Goal: Task Accomplishment & Management: Use online tool/utility

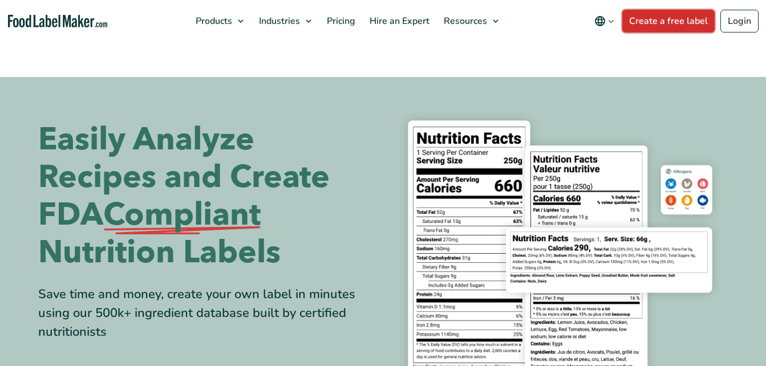
click at [678, 23] on link "Create a free label" at bounding box center [668, 21] width 92 height 23
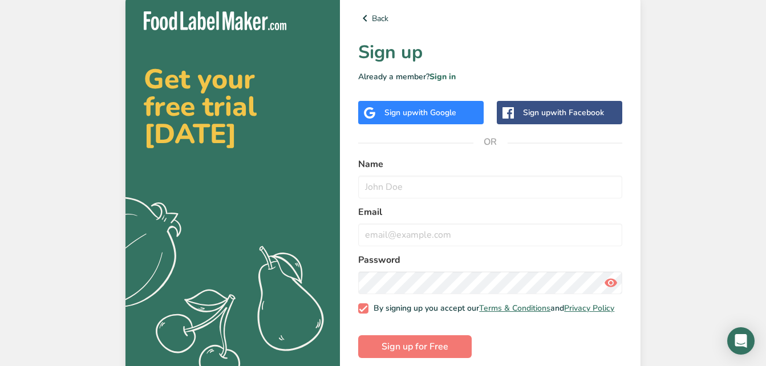
scroll to position [17, 0]
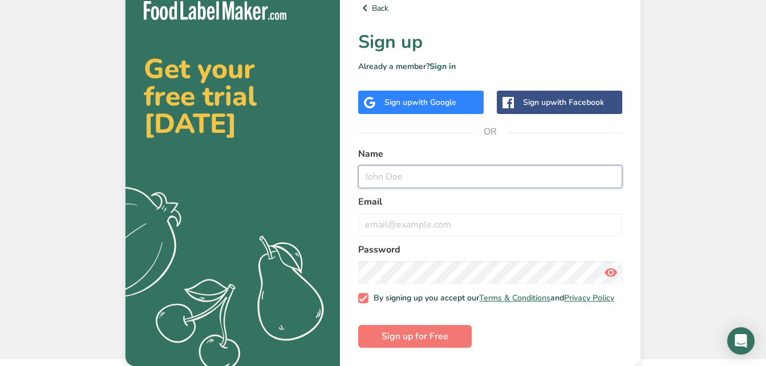
click at [431, 180] on input "text" at bounding box center [490, 176] width 264 height 23
type input "[PERSON_NAME]"
type input "[EMAIL_ADDRESS][DOMAIN_NAME]"
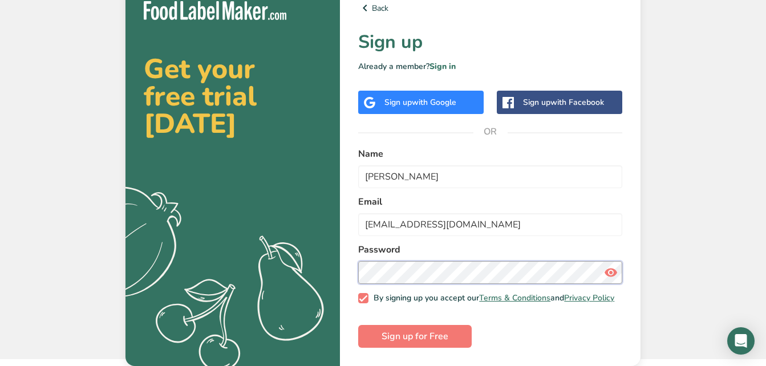
click at [358, 261] on div at bounding box center [358, 261] width 0 height 0
click at [358, 325] on button "Sign up for Free" at bounding box center [415, 336] width 114 height 23
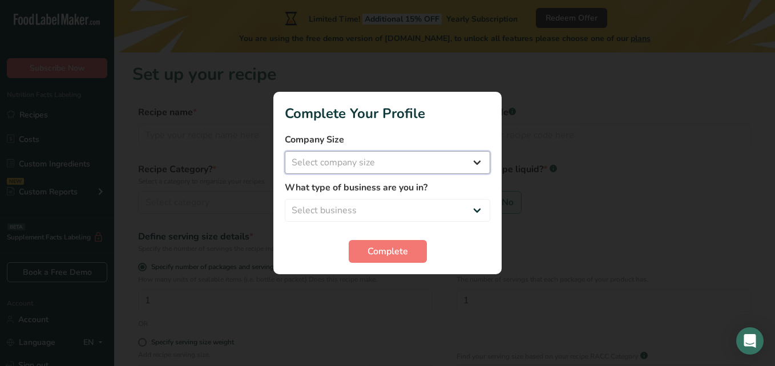
click at [404, 159] on select "Select company size Fewer than 10 Employees 10 to 50 Employees 51 to 500 Employ…" at bounding box center [387, 162] width 205 height 23
select select "1"
click at [285, 151] on select "Select company size Fewer than 10 Employees 10 to 50 Employees 51 to 500 Employ…" at bounding box center [387, 162] width 205 height 23
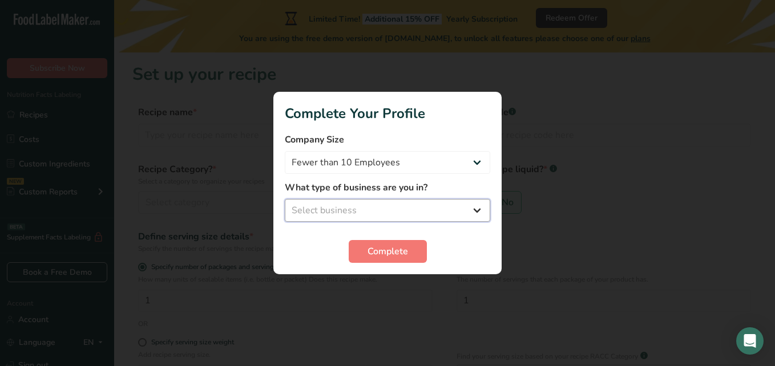
click at [365, 215] on select "Select business Packaged Food Manufacturer Restaurant & Cafe Bakery Meal Plans …" at bounding box center [387, 210] width 205 height 23
select select "1"
click at [285, 199] on select "Select business Packaged Food Manufacturer Restaurant & Cafe Bakery Meal Plans …" at bounding box center [387, 210] width 205 height 23
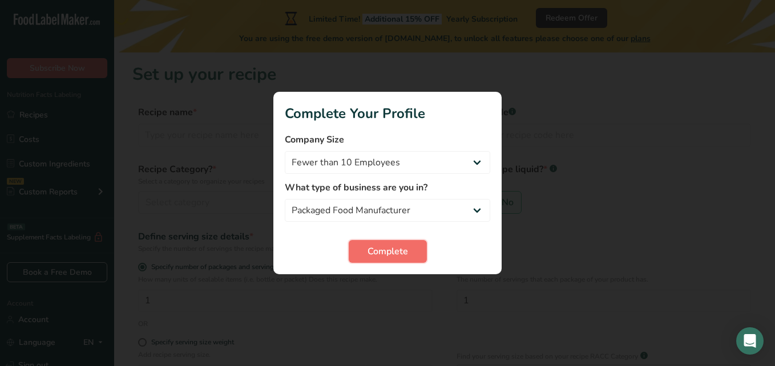
click at [378, 252] on span "Complete" at bounding box center [387, 252] width 40 height 14
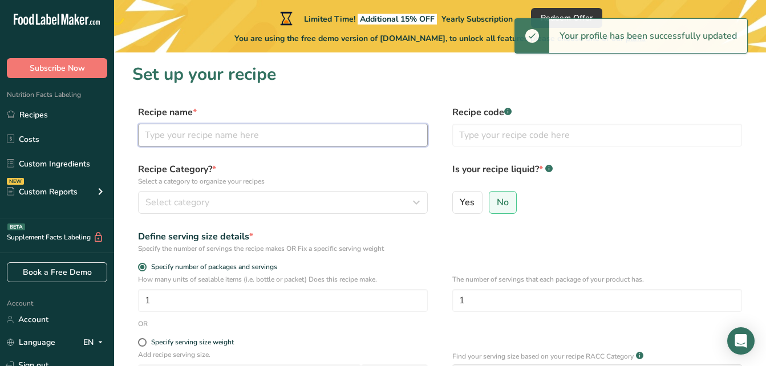
click at [334, 138] on input "text" at bounding box center [283, 135] width 290 height 23
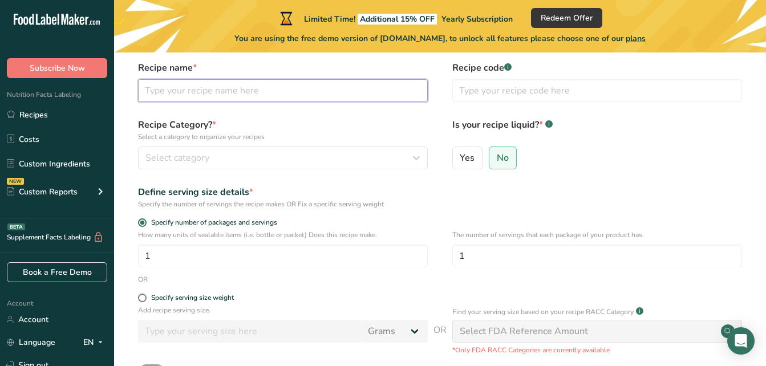
scroll to position [51, 0]
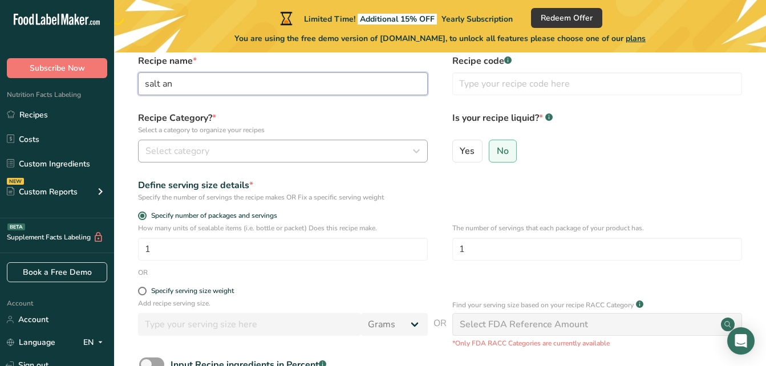
type input "salt an"
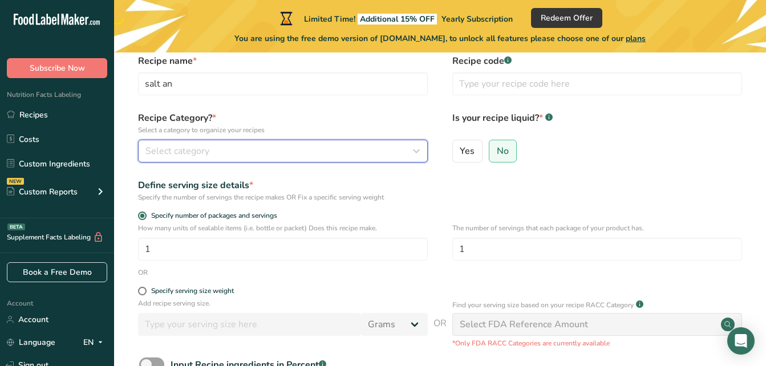
click at [286, 157] on div "Select category" at bounding box center [279, 151] width 268 height 14
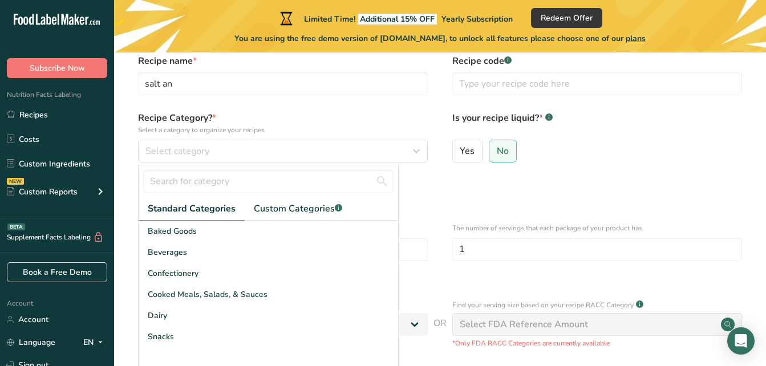
click at [228, 99] on div "Recipe name * salt an Recipe code .a-a{fill:#347362;}.b-a{fill:#fff;}" at bounding box center [439, 78] width 615 height 48
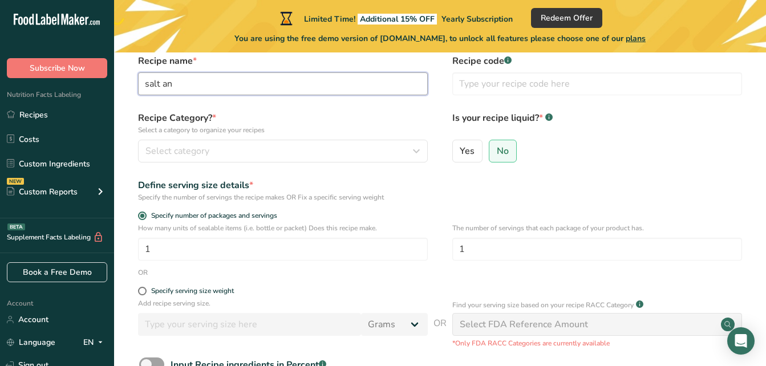
click at [210, 89] on input "salt an" at bounding box center [283, 83] width 290 height 23
type input "salt and vinegar"
click at [169, 251] on input "1" at bounding box center [283, 249] width 290 height 23
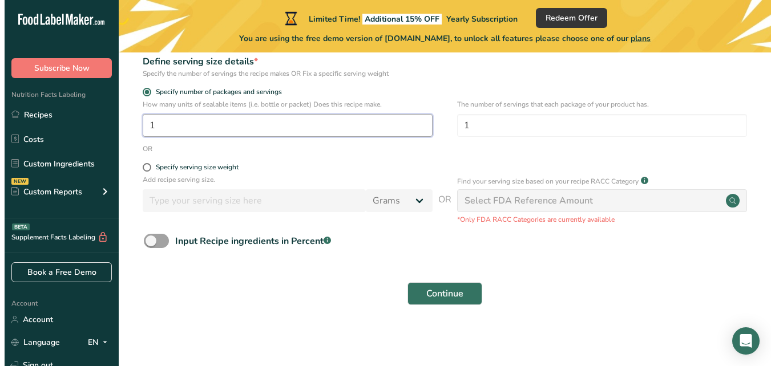
scroll to position [176, 0]
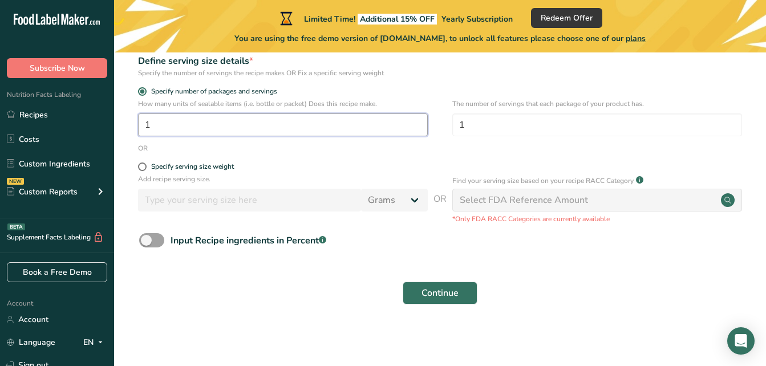
click at [258, 125] on input "1" at bounding box center [283, 125] width 290 height 23
type input "1"
type input "7.5"
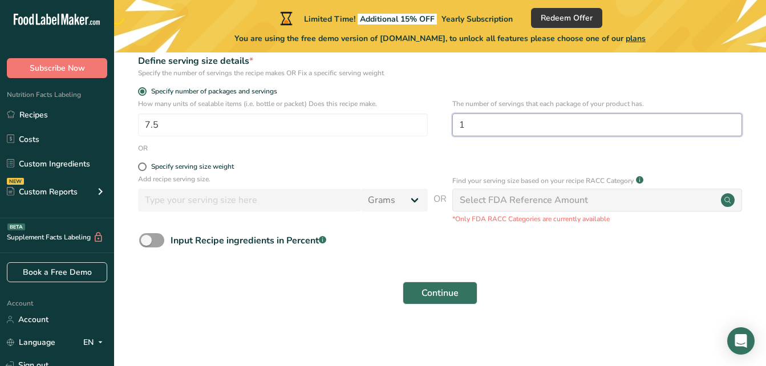
click at [485, 119] on input "1" at bounding box center [597, 125] width 290 height 23
type input "7.5"
click at [214, 165] on div "Specify serving size weight" at bounding box center [192, 167] width 83 height 9
click at [145, 165] on input "Specify serving size weight" at bounding box center [141, 166] width 7 height 7
radio input "true"
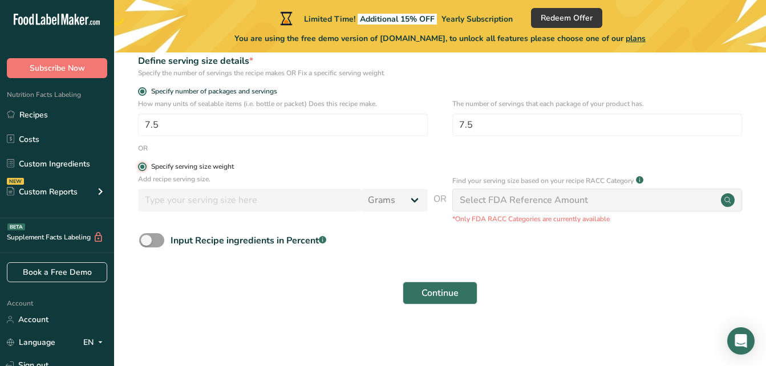
radio input "false"
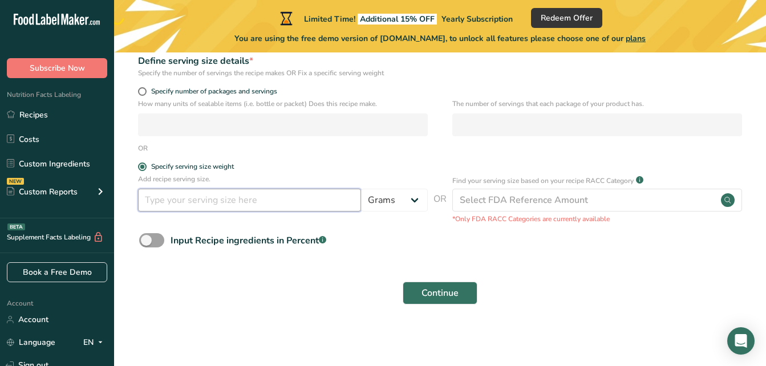
click at [221, 198] on input "number" at bounding box center [249, 200] width 223 height 23
type input "7.5"
click at [400, 183] on p "Add recipe serving size." at bounding box center [283, 179] width 290 height 10
click at [387, 202] on select "Grams kg mg mcg lb oz l mL fl oz tbsp tsp cup qt gallon" at bounding box center [394, 200] width 67 height 23
select select "5"
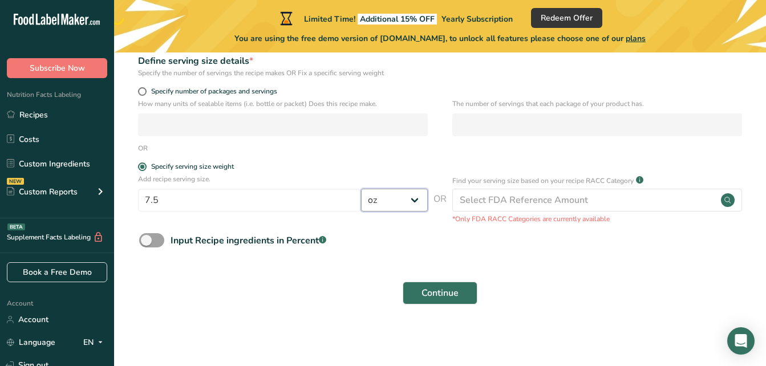
click at [361, 189] on select "Grams kg mg mcg lb oz l mL fl oz tbsp tsp cup qt gallon" at bounding box center [394, 200] width 67 height 23
click at [430, 296] on span "Continue" at bounding box center [440, 293] width 37 height 14
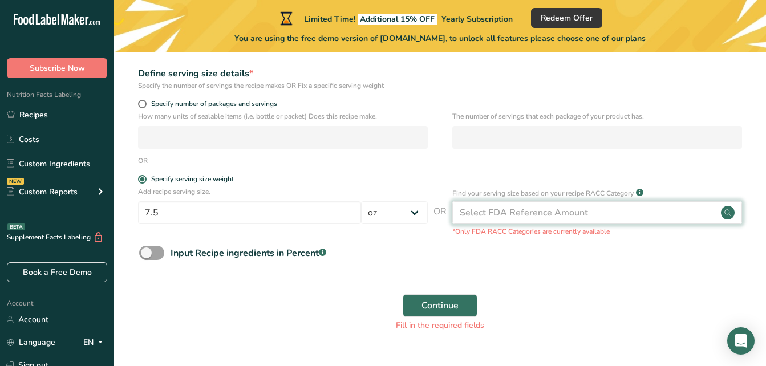
click at [493, 204] on div "Select FDA Reference Amount" at bounding box center [597, 212] width 290 height 23
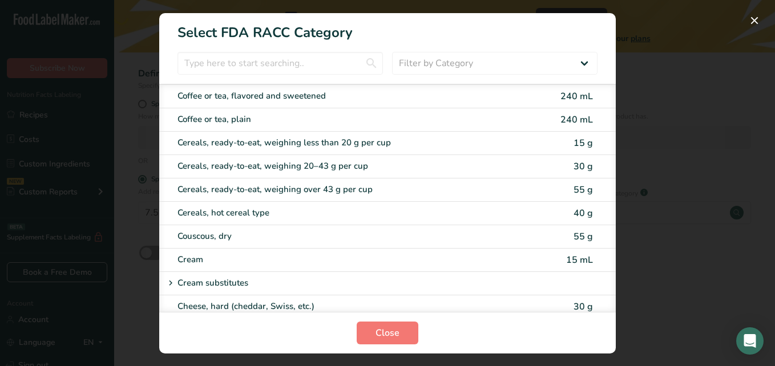
scroll to position [363, 0]
click at [305, 69] on input "RACC Category Selection Modal" at bounding box center [279, 63] width 205 height 23
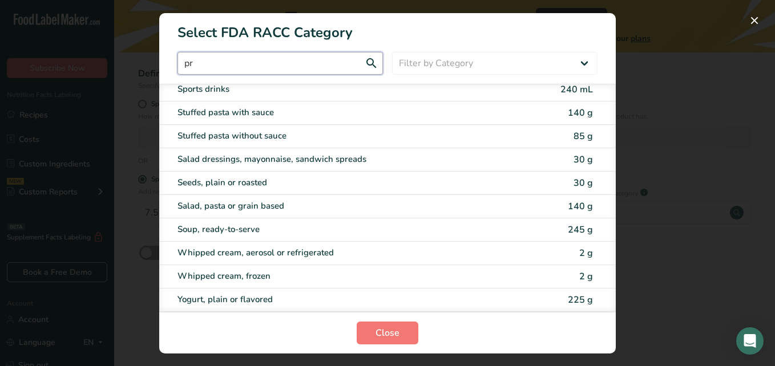
scroll to position [0, 0]
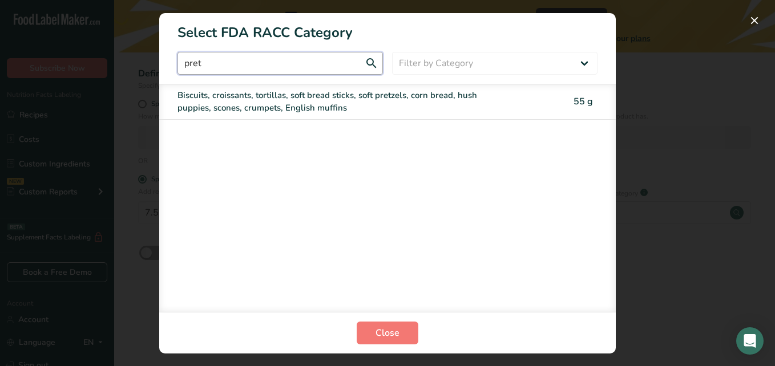
drag, startPoint x: 185, startPoint y: 55, endPoint x: 156, endPoint y: 48, distance: 29.8
click at [156, 48] on div "Select FDA RACC Category pret Filter by Category All Bakery products [GEOGRAPHI…" at bounding box center [387, 183] width 775 height 366
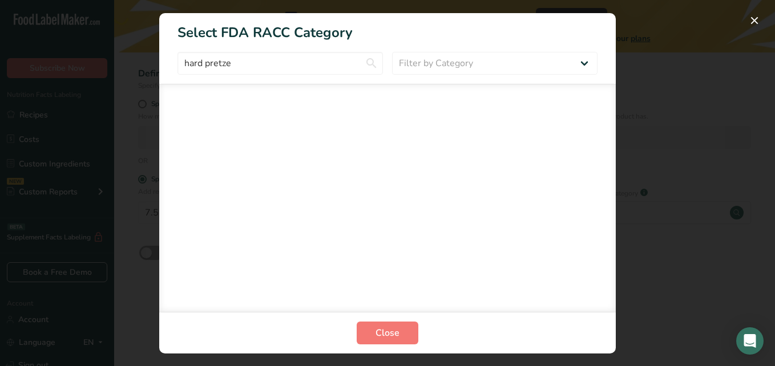
click at [156, 48] on div "RACC Category Selection Modal" at bounding box center [387, 183] width 775 height 366
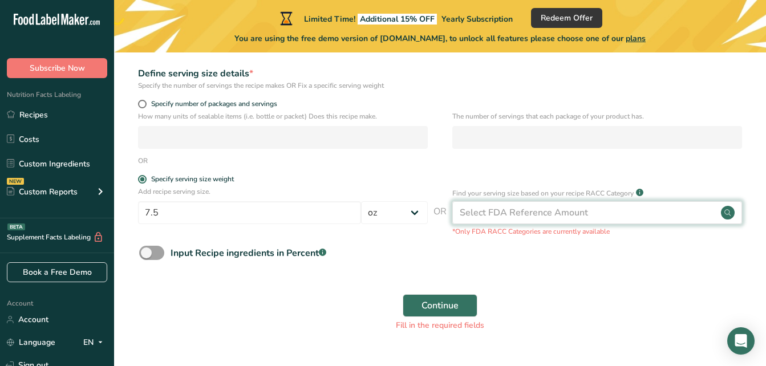
click at [531, 208] on div "Select FDA Reference Amount" at bounding box center [524, 213] width 128 height 14
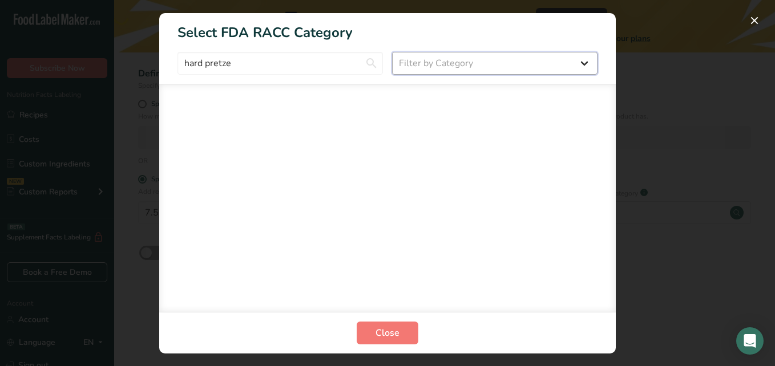
click at [423, 59] on select "Filter by Category All Bakery products [GEOGRAPHIC_DATA] Cereals and other grai…" at bounding box center [494, 63] width 205 height 23
drag, startPoint x: 244, startPoint y: 60, endPoint x: 89, endPoint y: 21, distance: 160.1
click at [89, 21] on div "Select FDA RACC Category hard pretze Filter by Category All Bakery products [GE…" at bounding box center [387, 183] width 775 height 366
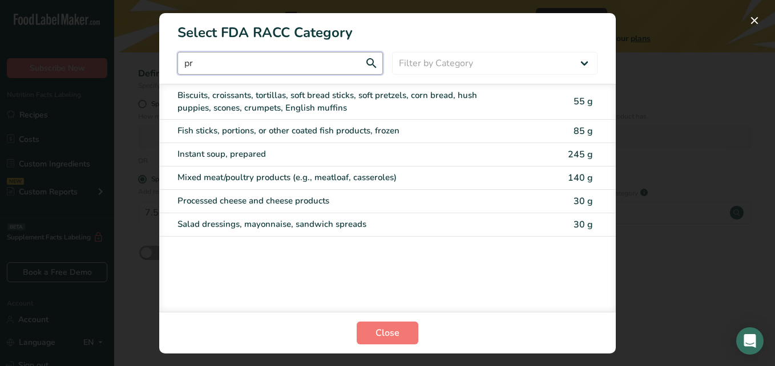
type input "p"
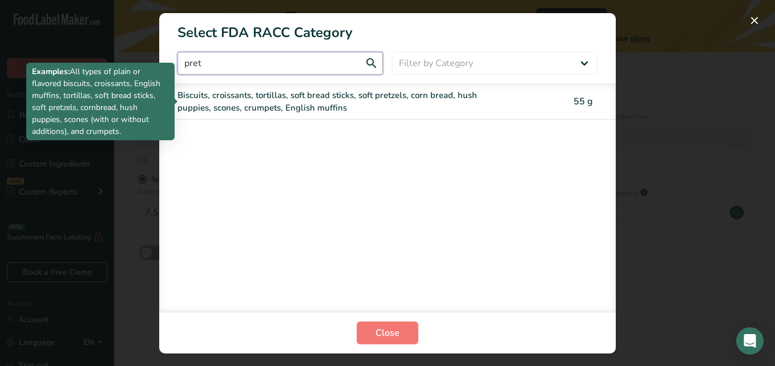
type input "pret"
click at [266, 90] on div "Biscuits, croissants, tortillas, soft bread sticks, soft pretzels, corn bread, …" at bounding box center [339, 102] width 324 height 26
type input "55"
select select "0"
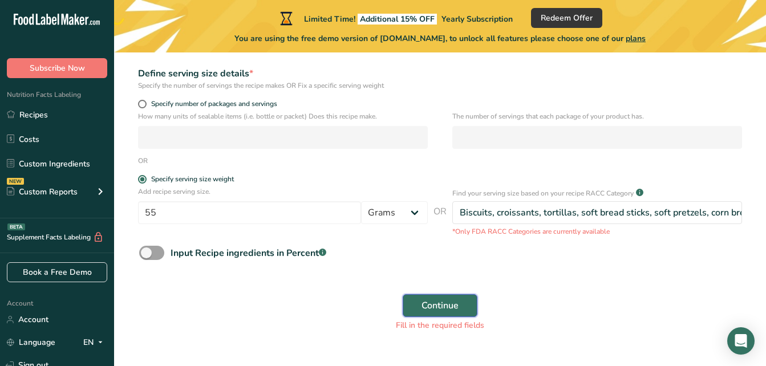
click at [451, 311] on span "Continue" at bounding box center [440, 306] width 37 height 14
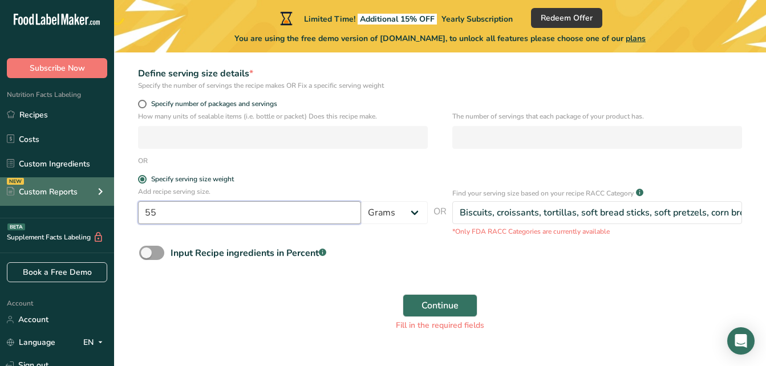
drag, startPoint x: 169, startPoint y: 213, endPoint x: 106, endPoint y: 202, distance: 64.9
click at [106, 202] on div ".a-20{fill:#fff;} Subscribe Now Nutrition Facts Labeling Recipes Costs Custom I…" at bounding box center [383, 108] width 766 height 569
type input "7.5"
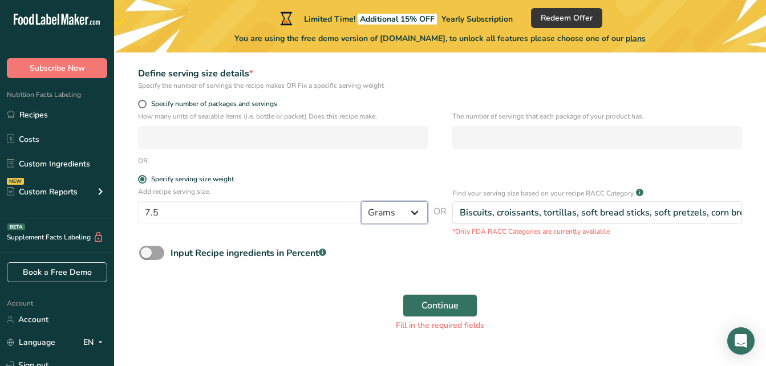
click at [399, 209] on select "Grams kg mg mcg lb oz l mL fl oz tbsp tsp cup qt gallon" at bounding box center [394, 212] width 67 height 23
select select "5"
click at [361, 201] on select "Grams kg mg mcg lb oz l mL fl oz tbsp tsp cup qt gallon" at bounding box center [394, 212] width 67 height 23
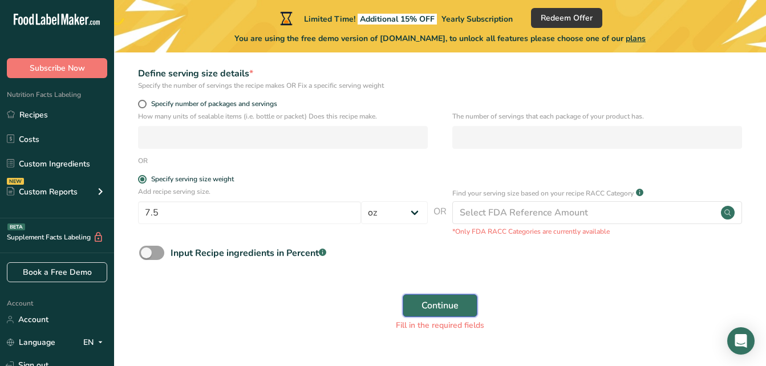
click at [456, 294] on button "Continue" at bounding box center [440, 305] width 75 height 23
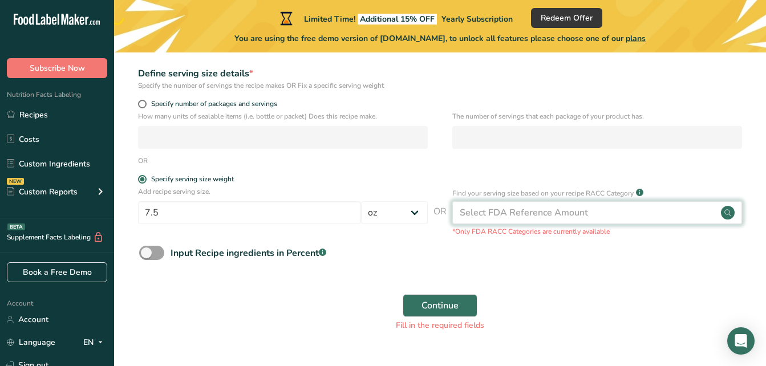
click at [486, 218] on div "Select FDA Reference Amount" at bounding box center [524, 213] width 128 height 14
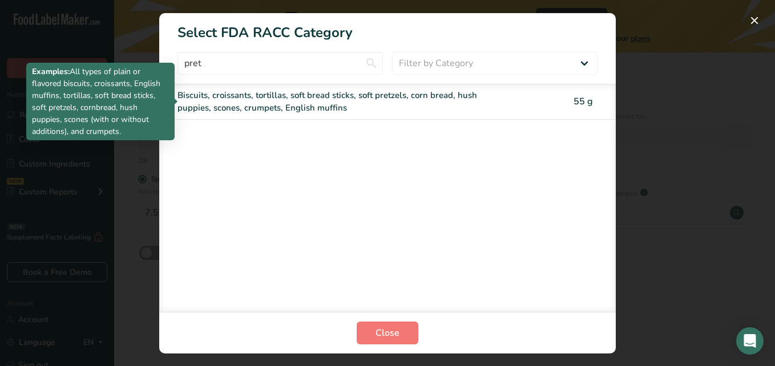
click at [360, 115] on div "Biscuits, croissants, tortillas, soft bread sticks, soft pretzels, corn bread, …" at bounding box center [387, 101] width 456 height 35
type input "55"
select select "0"
